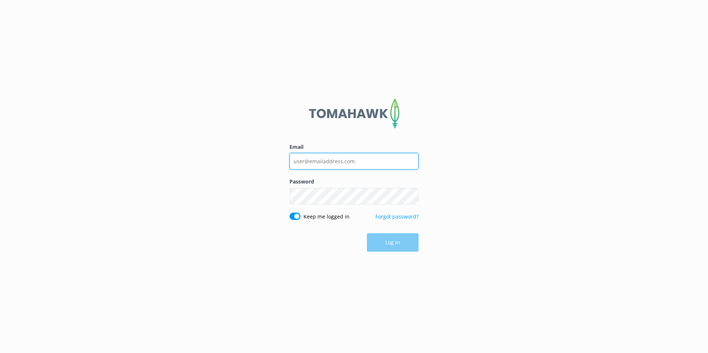
click at [310, 167] on input "Email" at bounding box center [353, 161] width 129 height 17
type input "[EMAIL_ADDRESS][DOMAIN_NAME]"
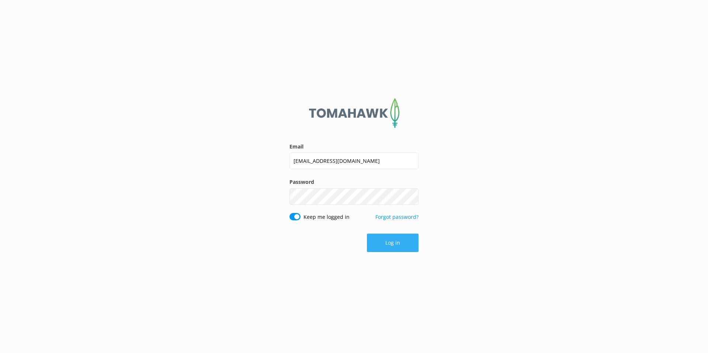
click at [389, 244] on button "Log in" at bounding box center [393, 243] width 52 height 18
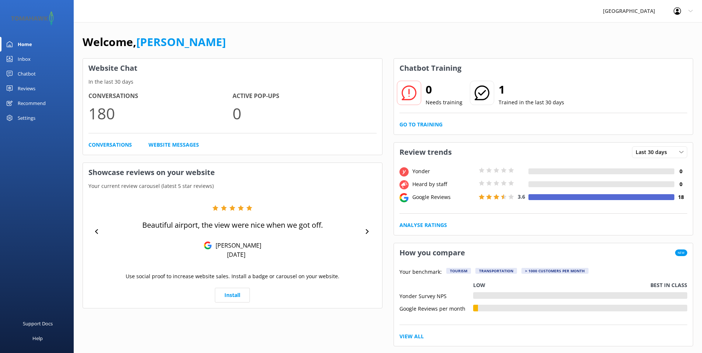
click at [689, 15] on div "Profile Settings Logout" at bounding box center [684, 11] width 38 height 22
click at [496, 31] on div "Welcome, [PERSON_NAME] Website Chat In the last 30 days Conversations 180 Activ…" at bounding box center [388, 359] width 629 height 675
click at [19, 118] on div "Settings" at bounding box center [27, 118] width 18 height 15
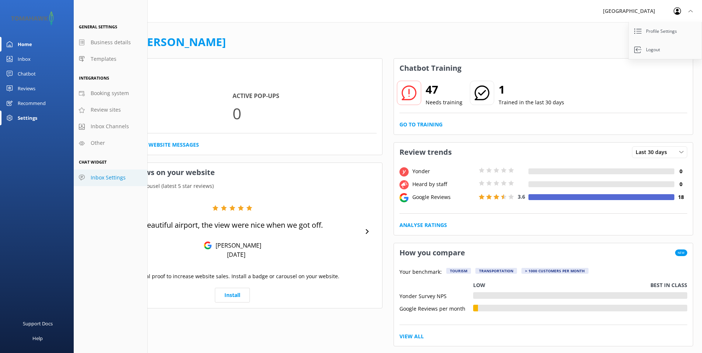
click at [108, 181] on span "Inbox Settings" at bounding box center [108, 178] width 35 height 8
